Goal: Information Seeking & Learning: Understand process/instructions

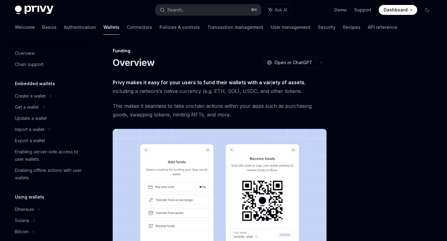
scroll to position [170, 0]
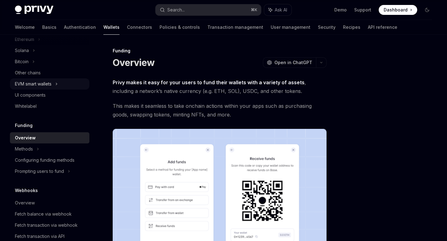
click at [27, 88] on div "EVM smart wallets" at bounding box center [49, 83] width 79 height 11
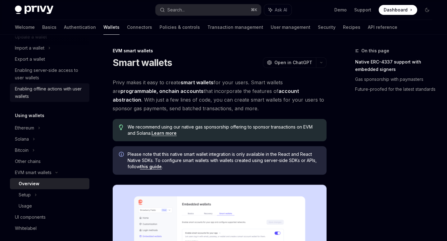
scroll to position [74, 0]
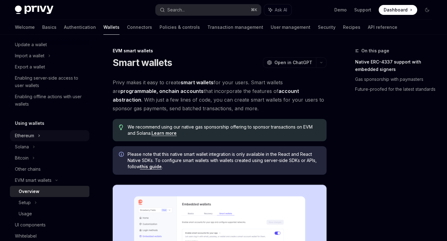
click at [29, 135] on div "Ethereum" at bounding box center [24, 135] width 19 height 7
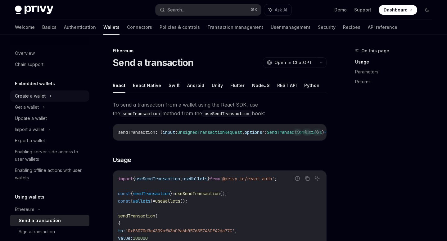
click at [37, 97] on div "Create a wallet" at bounding box center [30, 95] width 31 height 7
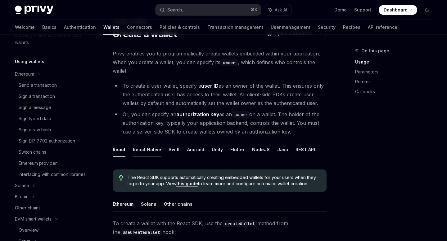
scroll to position [32, 0]
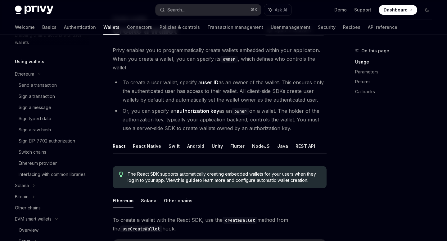
click at [303, 147] on button "REST API" at bounding box center [305, 146] width 20 height 15
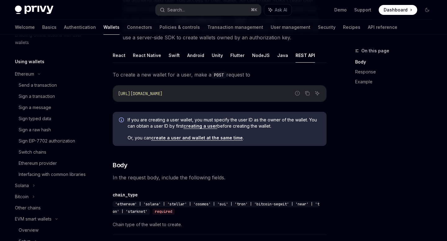
scroll to position [123, 0]
click at [167, 139] on link "create a user and wallet at the same time" at bounding box center [196, 139] width 91 height 6
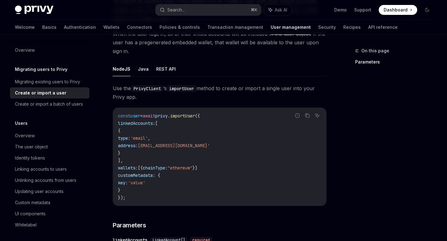
scroll to position [53, 0]
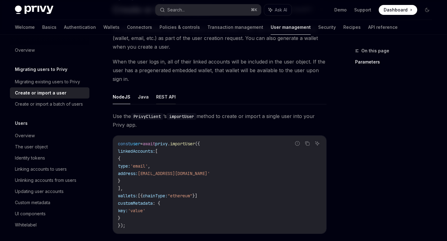
click at [167, 98] on button "REST API" at bounding box center [166, 97] width 20 height 15
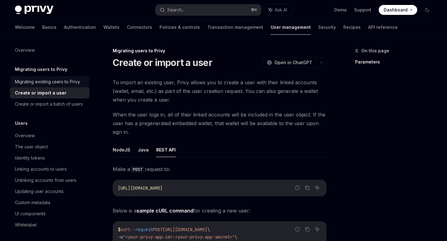
click at [50, 81] on div "Migrating existing users to Privy" at bounding box center [47, 81] width 65 height 7
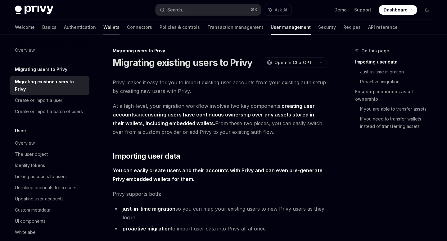
click at [103, 29] on link "Wallets" at bounding box center [111, 27] width 16 height 15
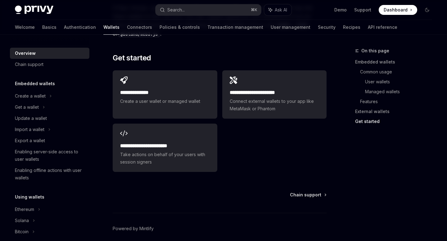
scroll to position [1050, 0]
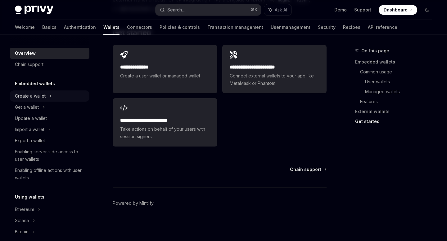
click at [48, 97] on div "Create a wallet" at bounding box center [49, 96] width 79 height 11
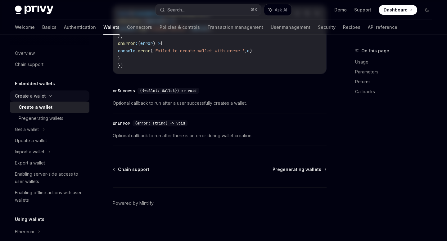
type textarea "*"
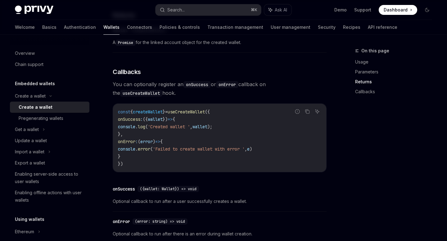
scroll to position [394, 0]
